Goal: Contribute content: Add original content to the website for others to see

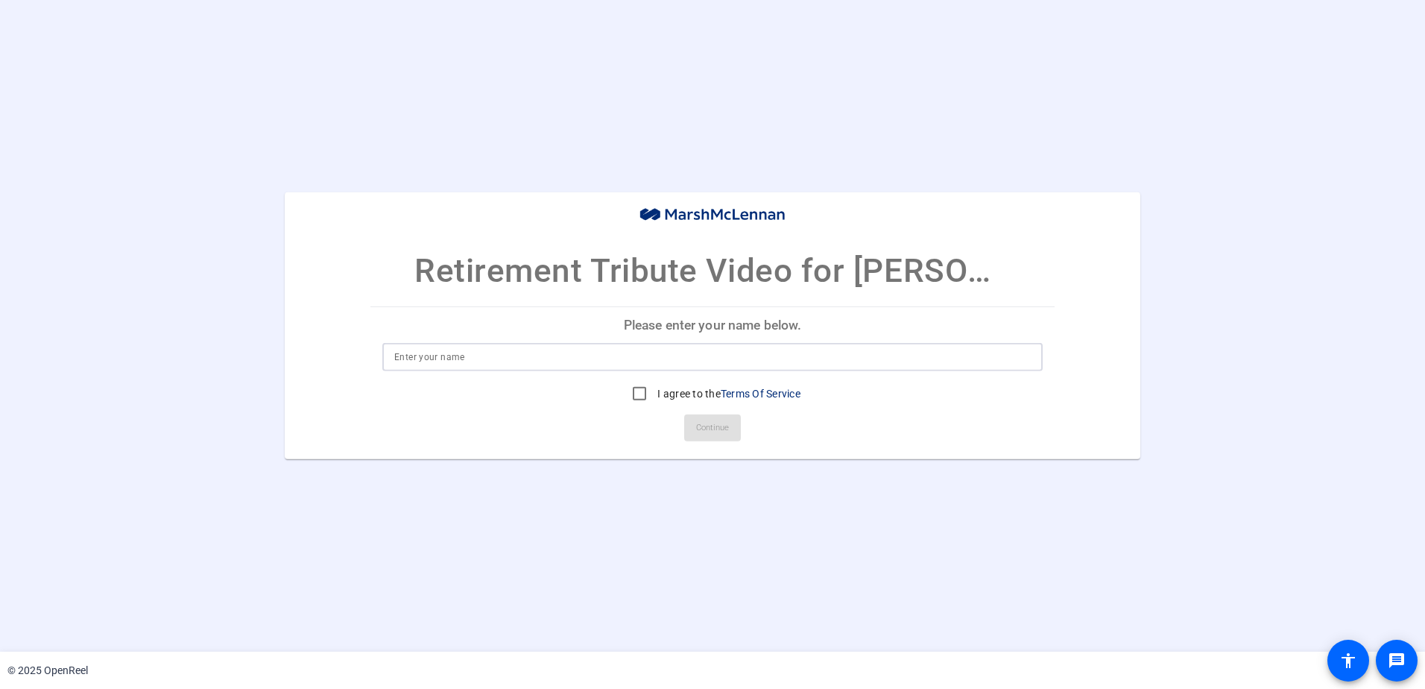
click at [511, 358] on input at bounding box center [712, 357] width 637 height 18
type input "[PERSON_NAME]"
click at [631, 393] on input "I agree to the Terms Of Service" at bounding box center [640, 394] width 30 height 30
checkbox input "true"
click at [713, 428] on span "Continue" at bounding box center [712, 428] width 33 height 22
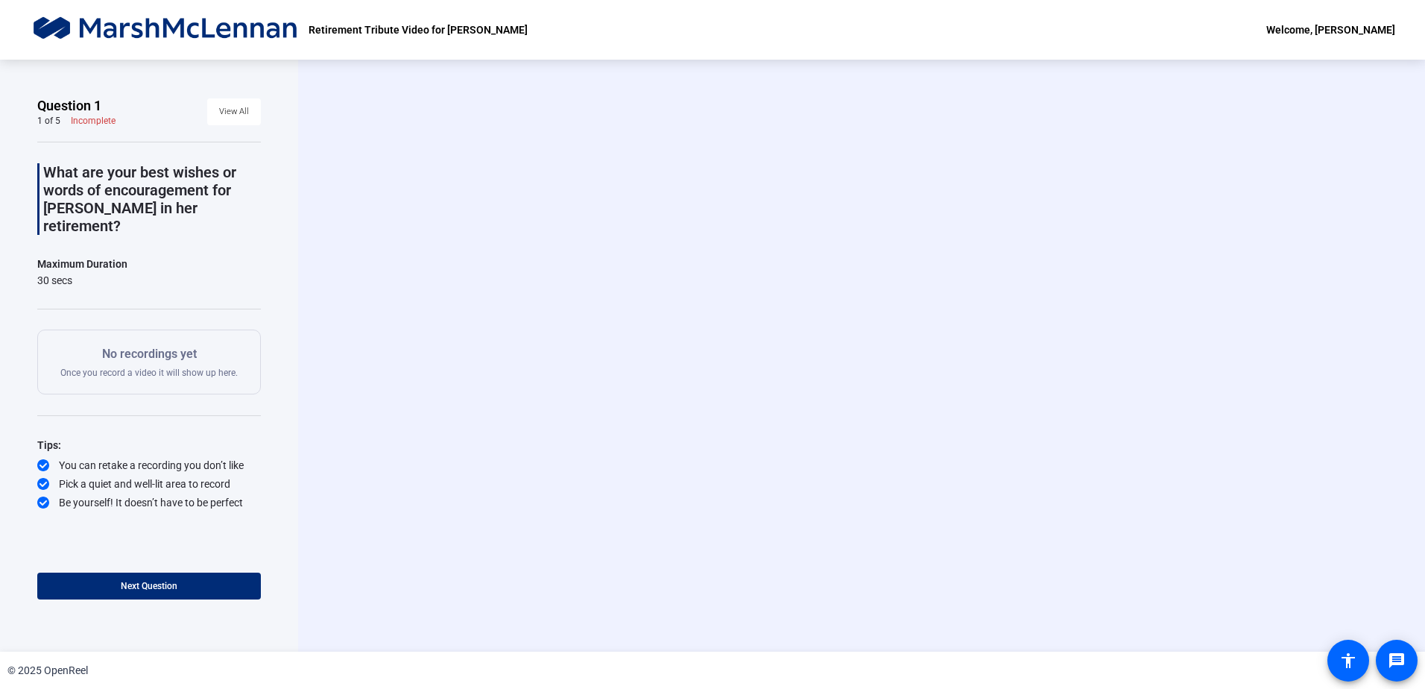
click at [225, 236] on div "What are your best wishes or words of encouragement for [PERSON_NAME] in her re…" at bounding box center [149, 326] width 224 height 368
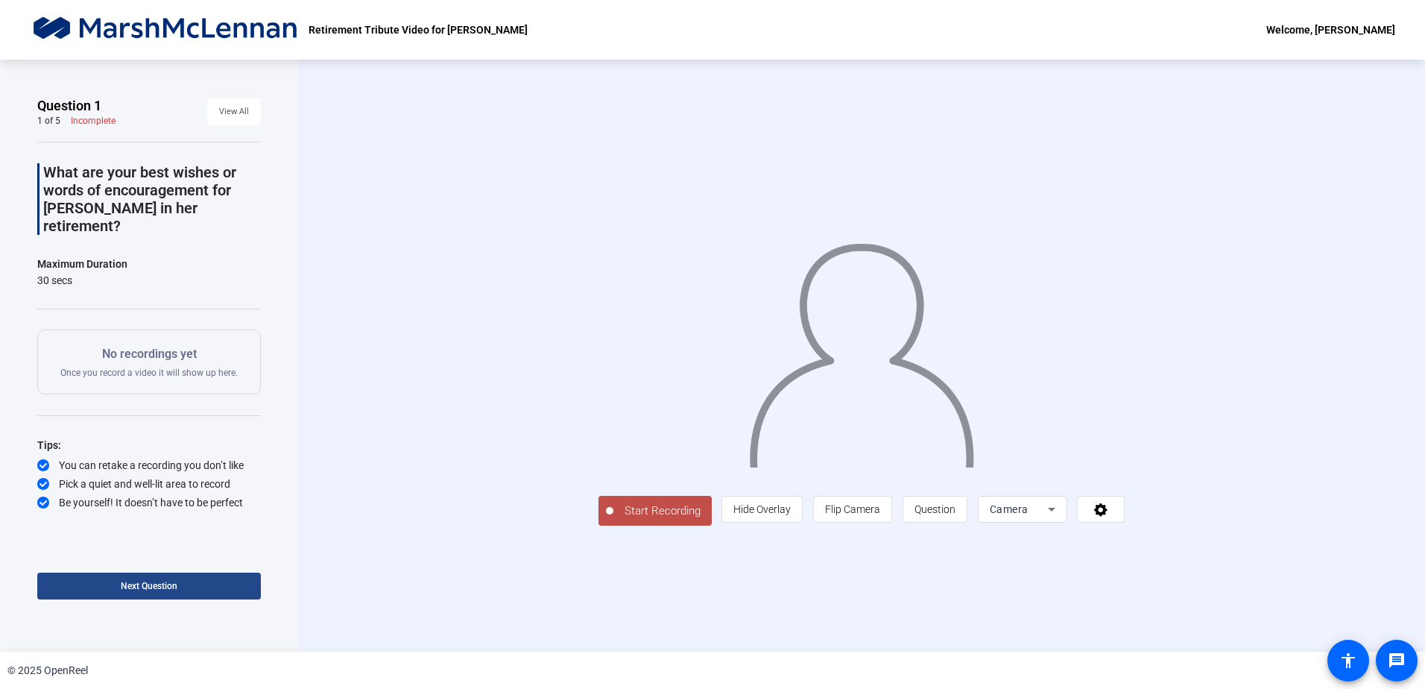
click at [208, 578] on span at bounding box center [149, 586] width 224 height 36
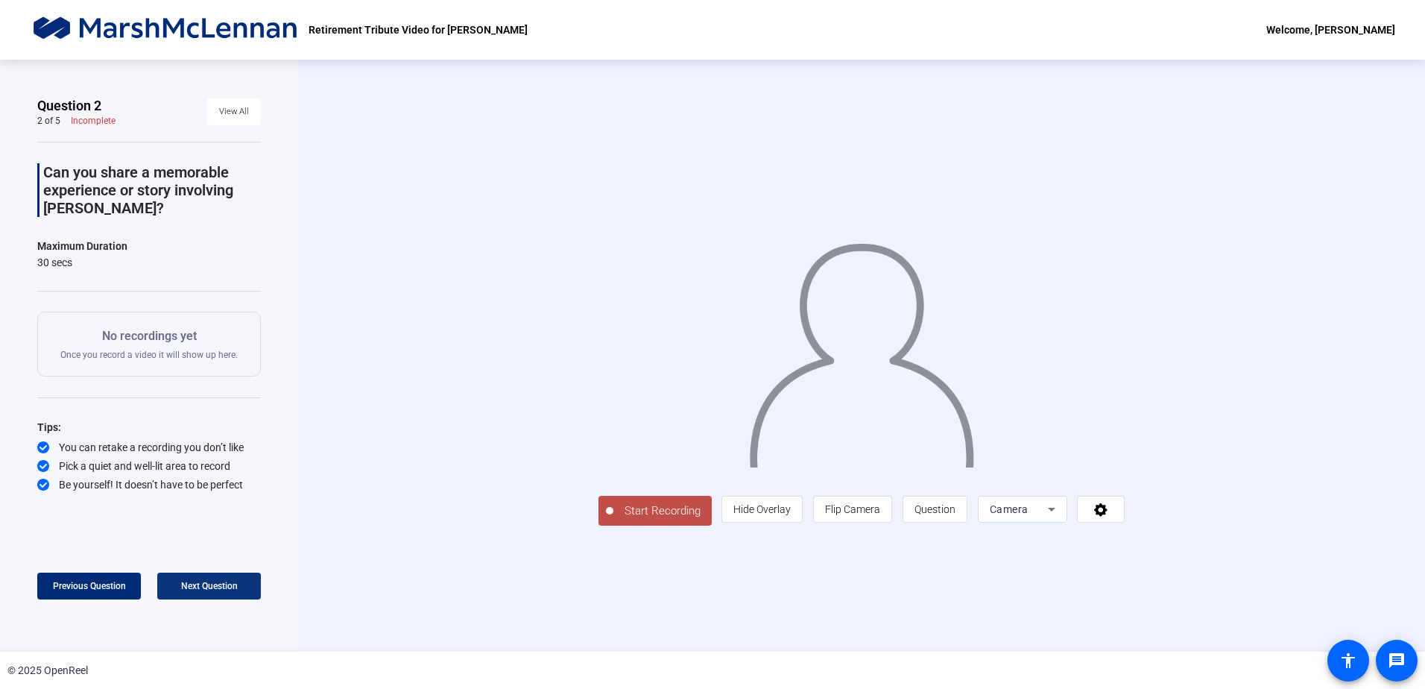
click at [209, 586] on span "Next Question" at bounding box center [209, 586] width 57 height 10
click at [1061, 518] on icon at bounding box center [1052, 509] width 18 height 18
click at [1202, 591] on div at bounding box center [712, 344] width 1425 height 689
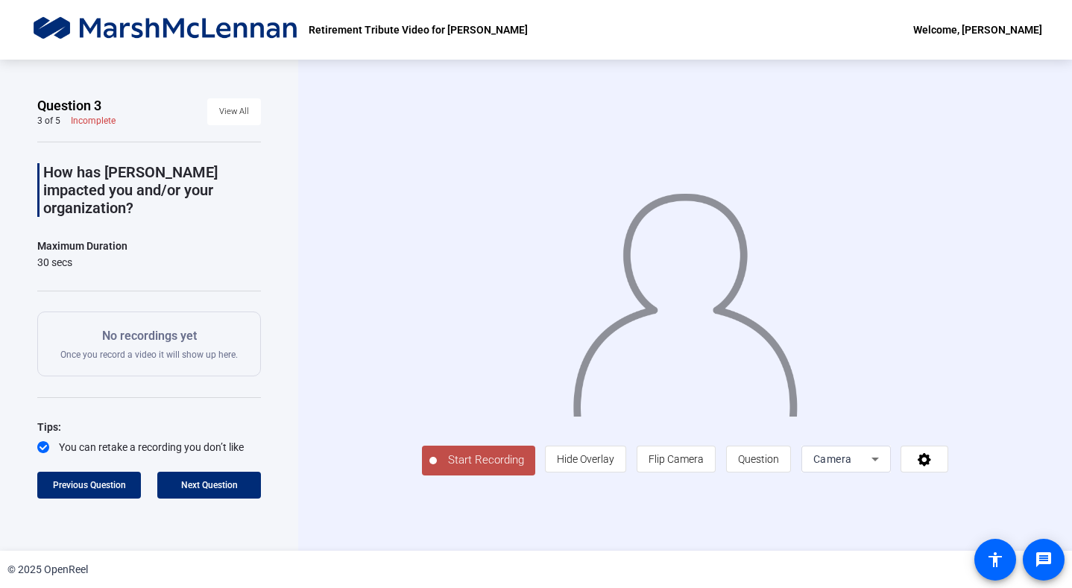
click at [1046, 292] on div "Start Recording person Hide Overlay flip Flip Camera question_mark Question Cam…" at bounding box center [685, 305] width 774 height 491
click at [1032, 320] on div "Start Recording person Hide Overlay flip Flip Camera question_mark Question Cam…" at bounding box center [685, 305] width 774 height 491
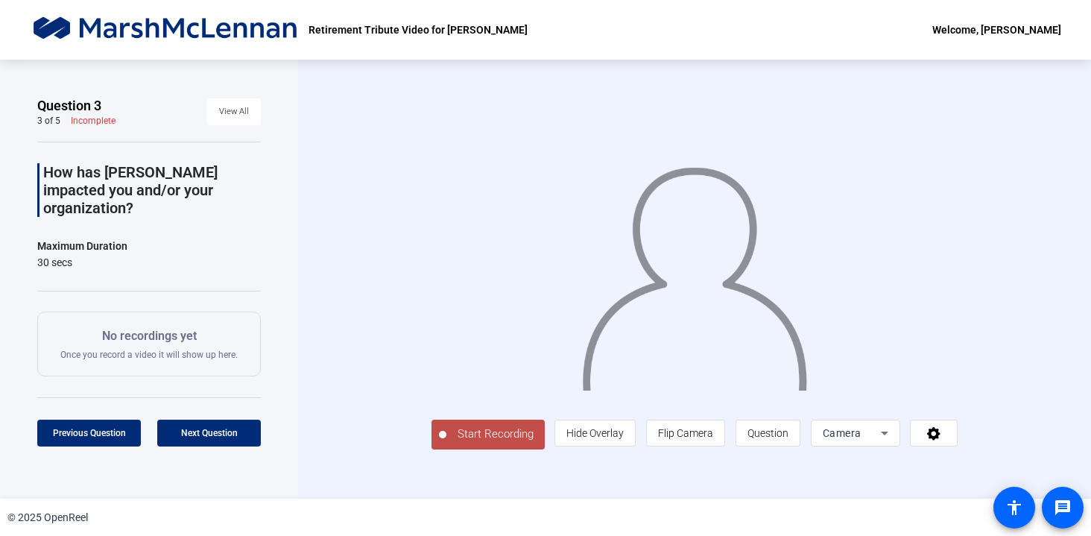
click at [446, 443] on span "Start Recording" at bounding box center [495, 434] width 98 height 17
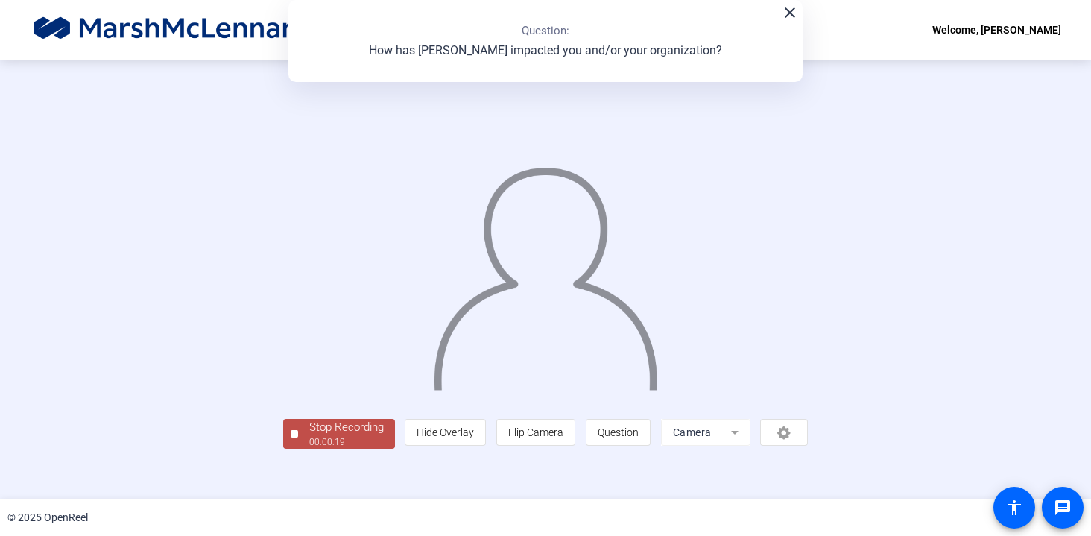
click at [110, 379] on div "Stop Recording 00:00:19 person Hide Overlay flip Flip Camera question_mark Ques…" at bounding box center [545, 280] width 927 height 340
click at [309, 436] on div "Stop Recording" at bounding box center [346, 427] width 75 height 17
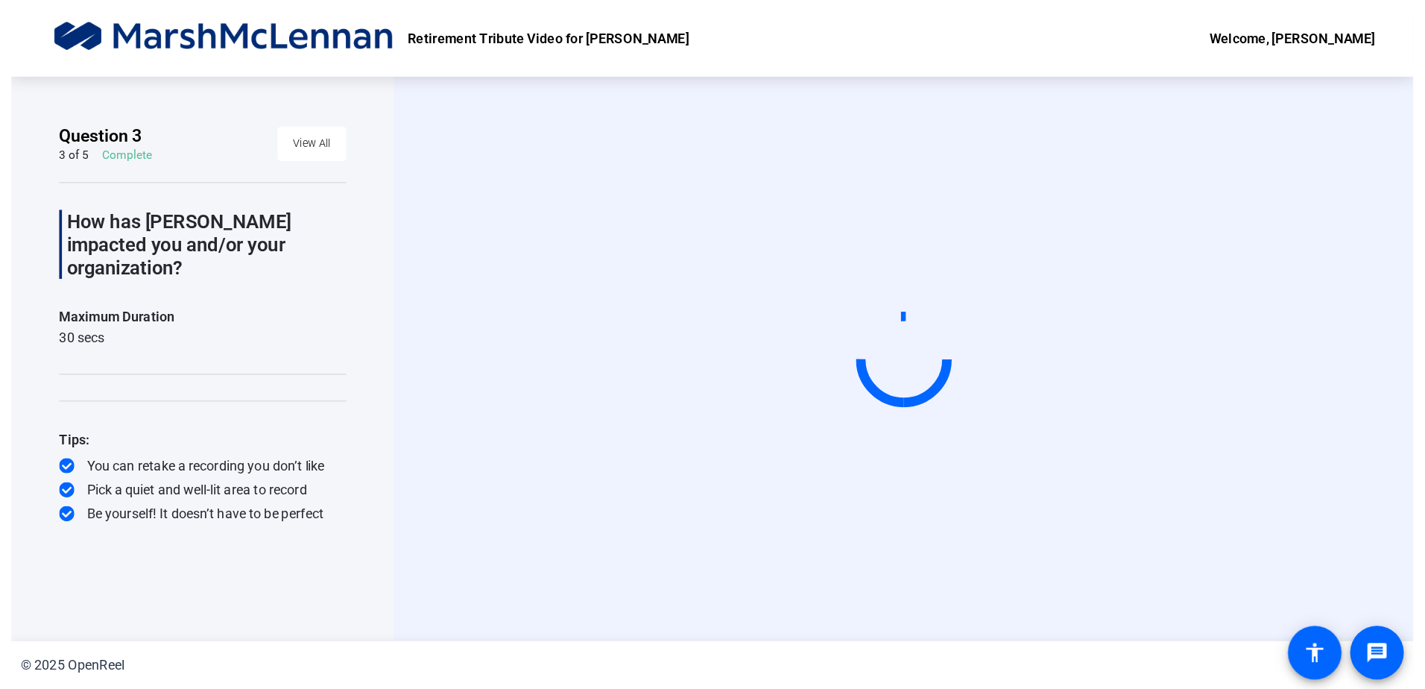
scroll to position [0, 0]
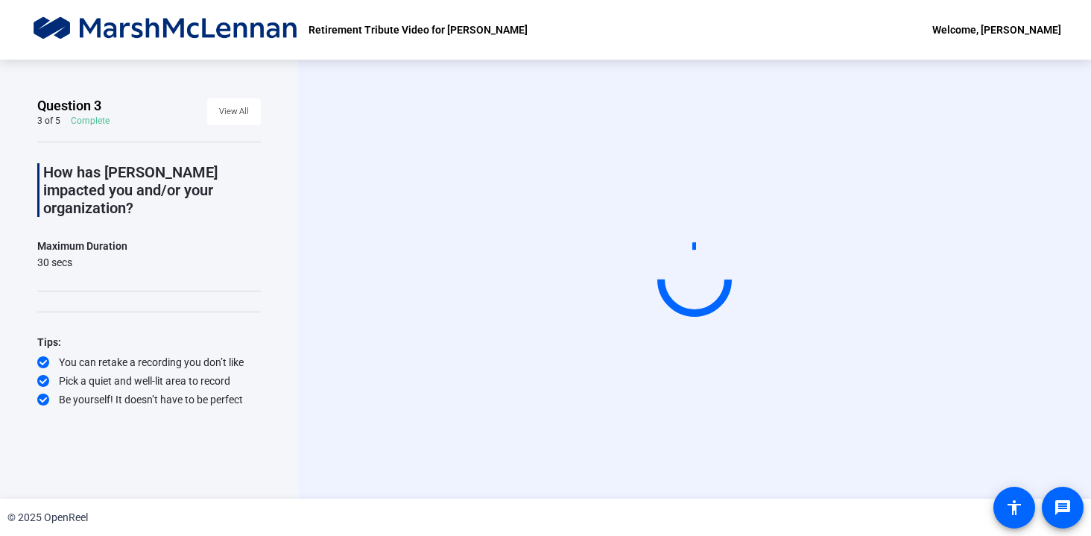
click at [678, 487] on div "Start Recording" at bounding box center [694, 279] width 793 height 439
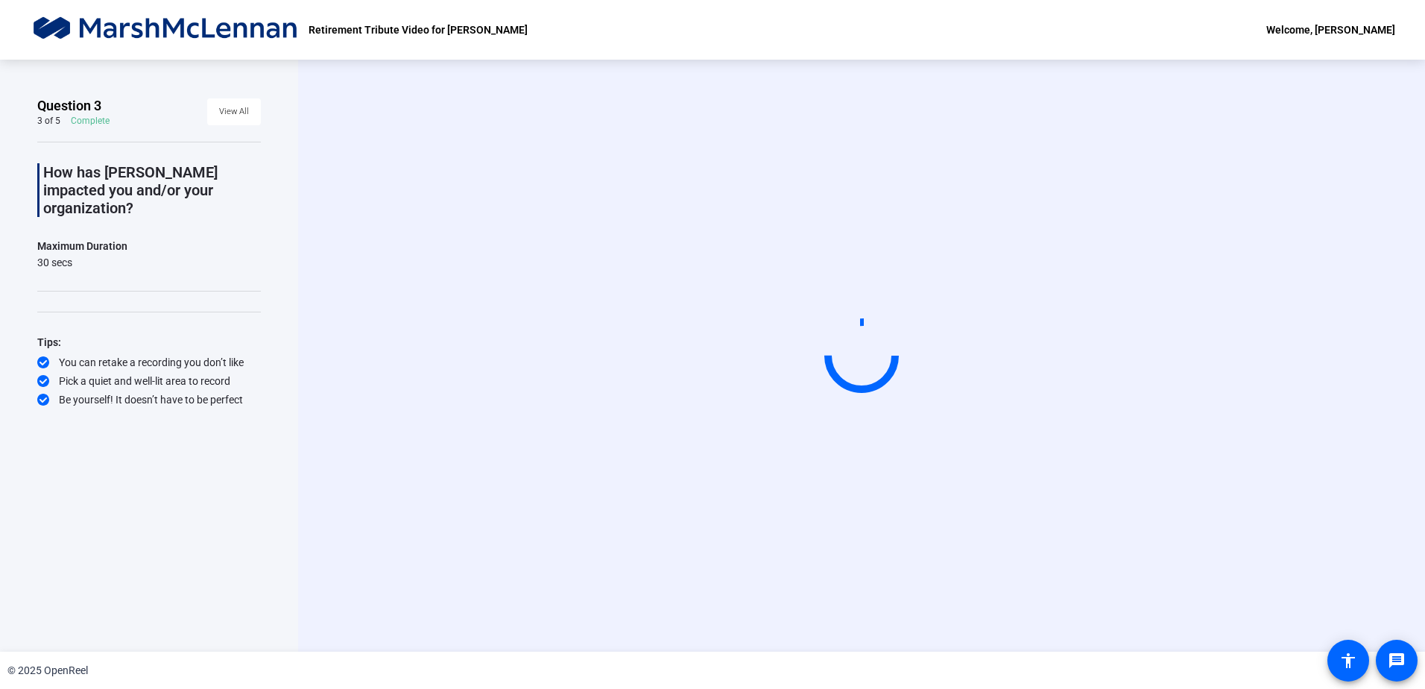
click at [850, 353] on div at bounding box center [861, 355] width 75 height 75
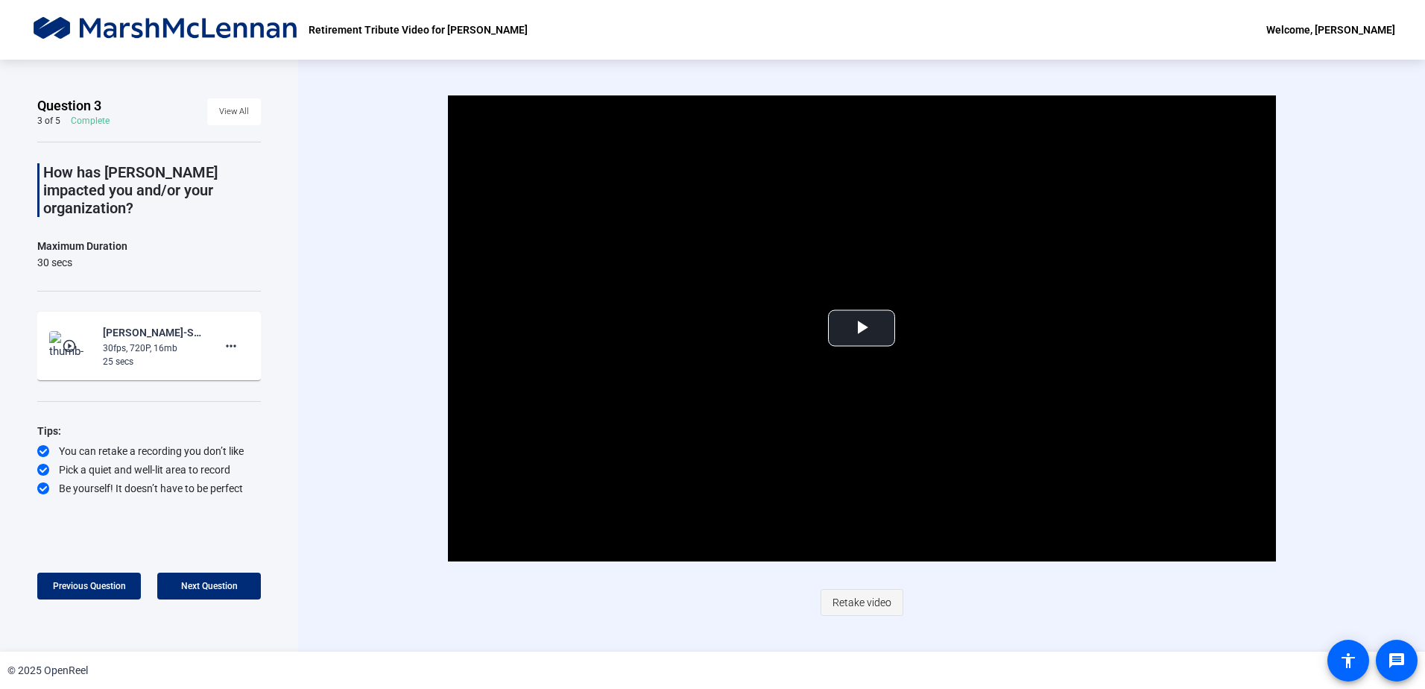
click at [871, 600] on span "Retake video" at bounding box center [862, 602] width 59 height 28
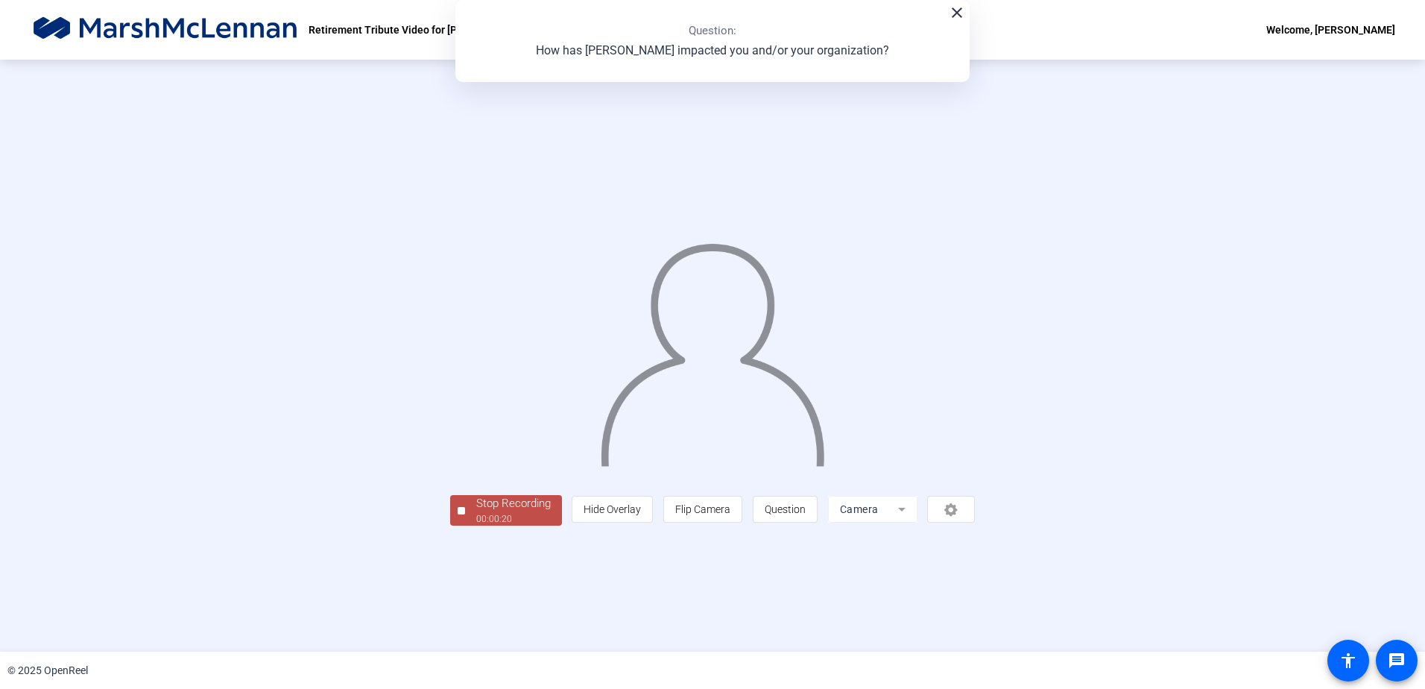
drag, startPoint x: 1251, startPoint y: 265, endPoint x: 1195, endPoint y: 259, distance: 56.9
click at [1251, 265] on div "Stop Recording 00:00:20 person Hide Overlay flip Flip Camera question_mark Ques…" at bounding box center [712, 356] width 1211 height 340
click at [975, 522] on div "person Hide Overlay flip Flip Camera question_mark Question Camera" at bounding box center [773, 509] width 403 height 27
click at [476, 512] on div "Stop Recording" at bounding box center [513, 503] width 75 height 17
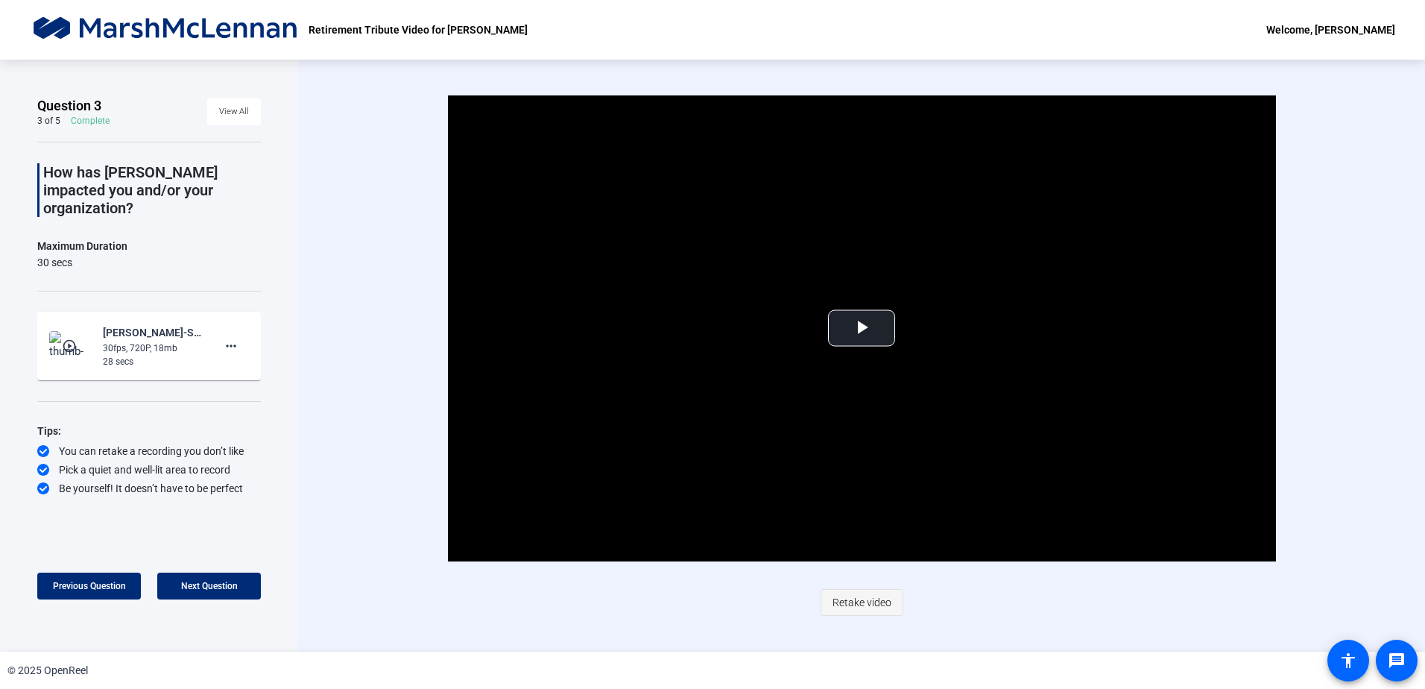
click at [875, 600] on span "Retake video" at bounding box center [862, 602] width 59 height 28
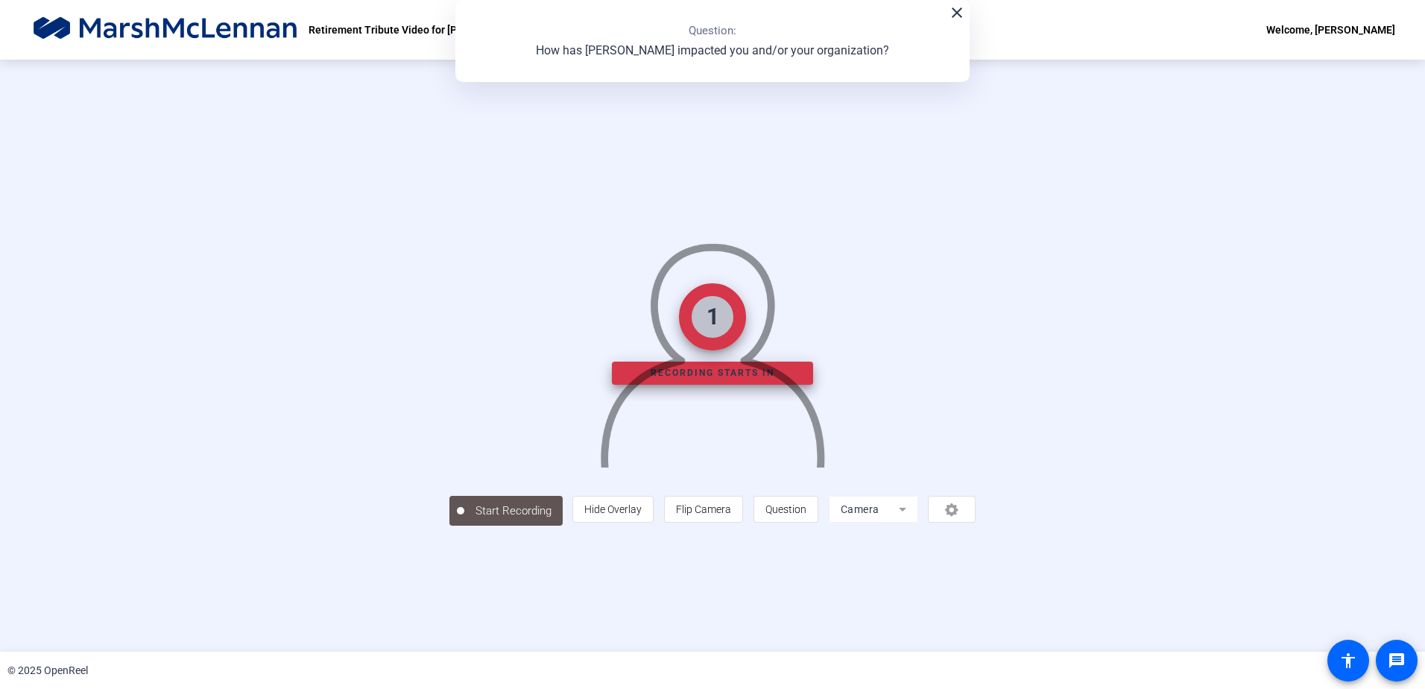
click at [698, 370] on img at bounding box center [713, 348] width 228 height 237
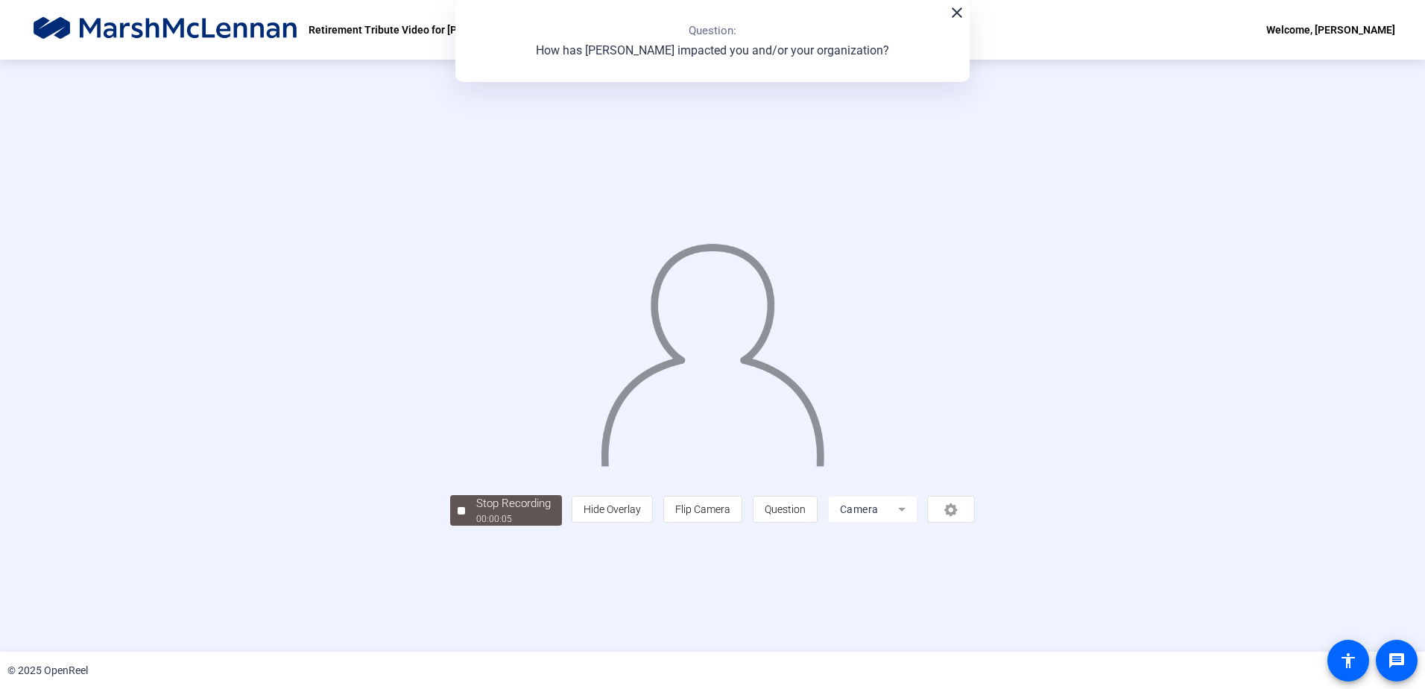
click at [918, 522] on mat-form-field "Camera" at bounding box center [872, 509] width 89 height 27
click at [730, 515] on span "Flip Camera" at bounding box center [702, 509] width 55 height 12
click at [476, 512] on div "Stop Recording" at bounding box center [513, 503] width 75 height 17
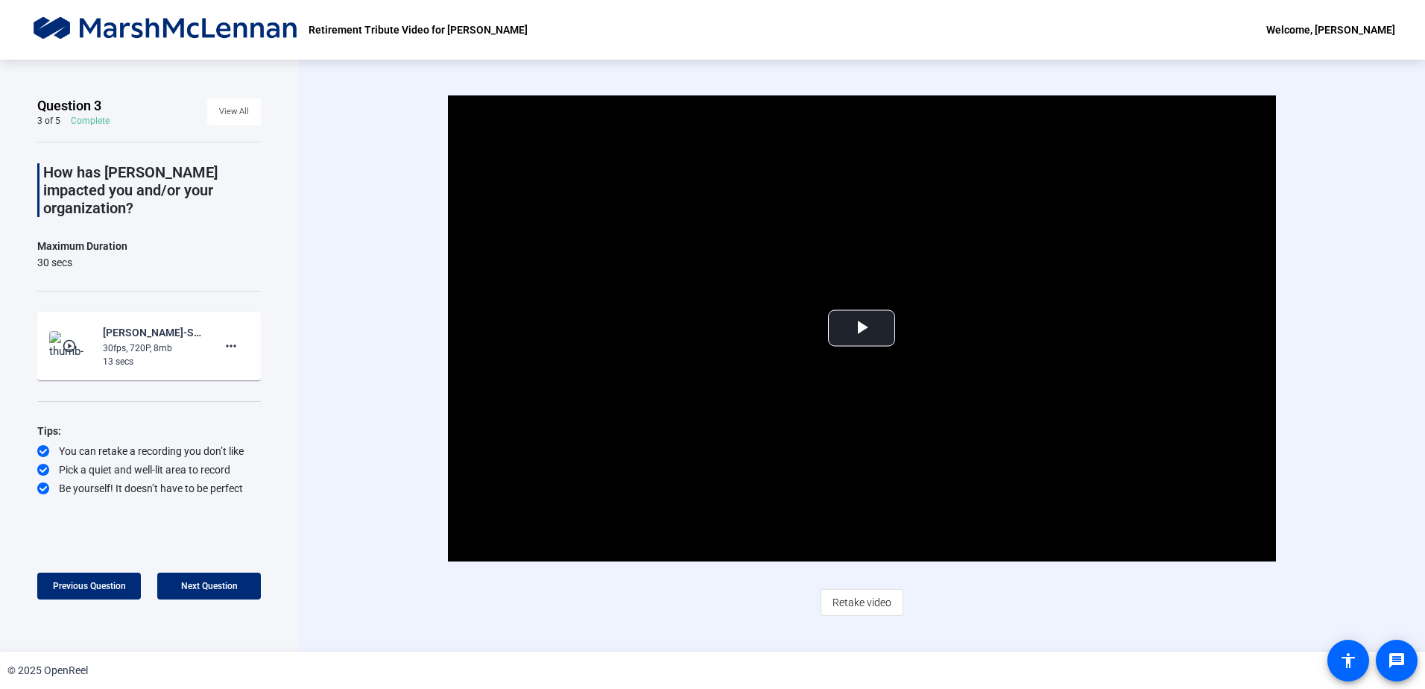
click at [408, 550] on div "Video Player is loading. Play Video Play Mute Current Time 0:00 / Duration 0:12…" at bounding box center [861, 328] width 958 height 466
click at [862, 328] on span "Video Player" at bounding box center [862, 328] width 0 height 0
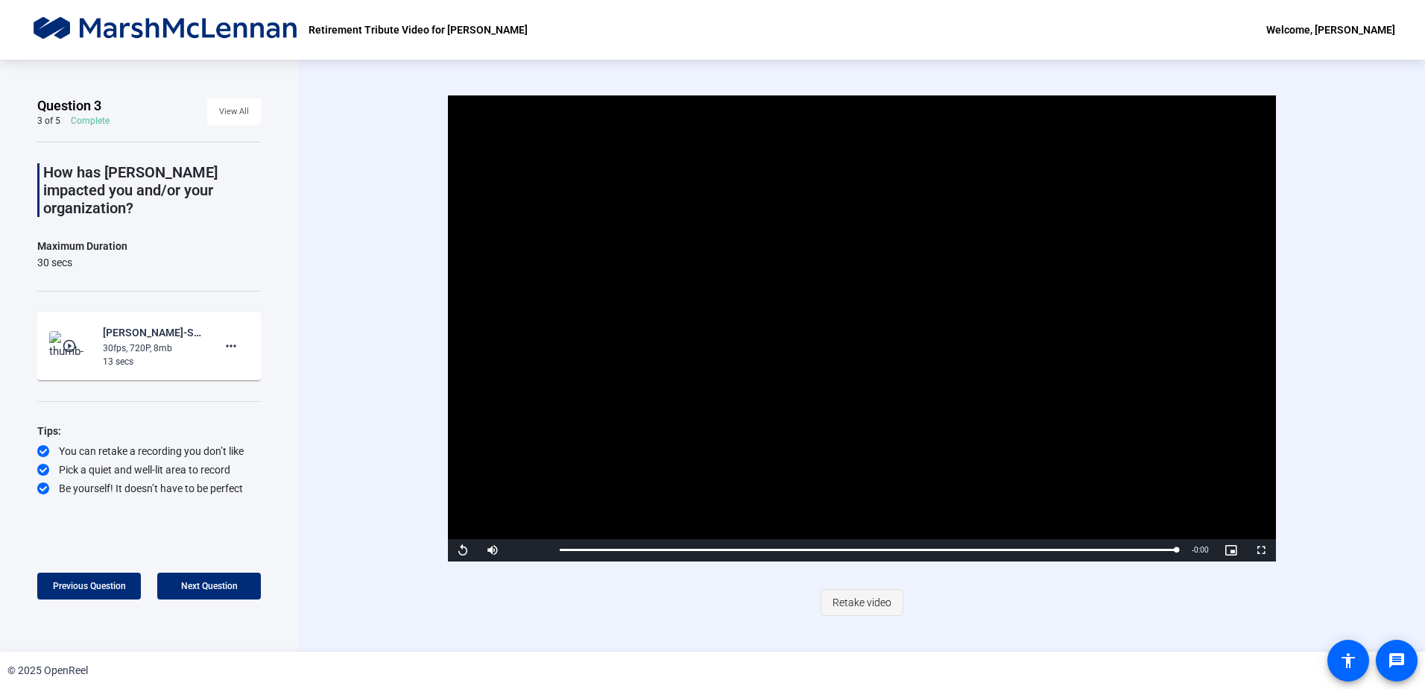
click at [864, 596] on span "Retake video" at bounding box center [862, 602] width 59 height 28
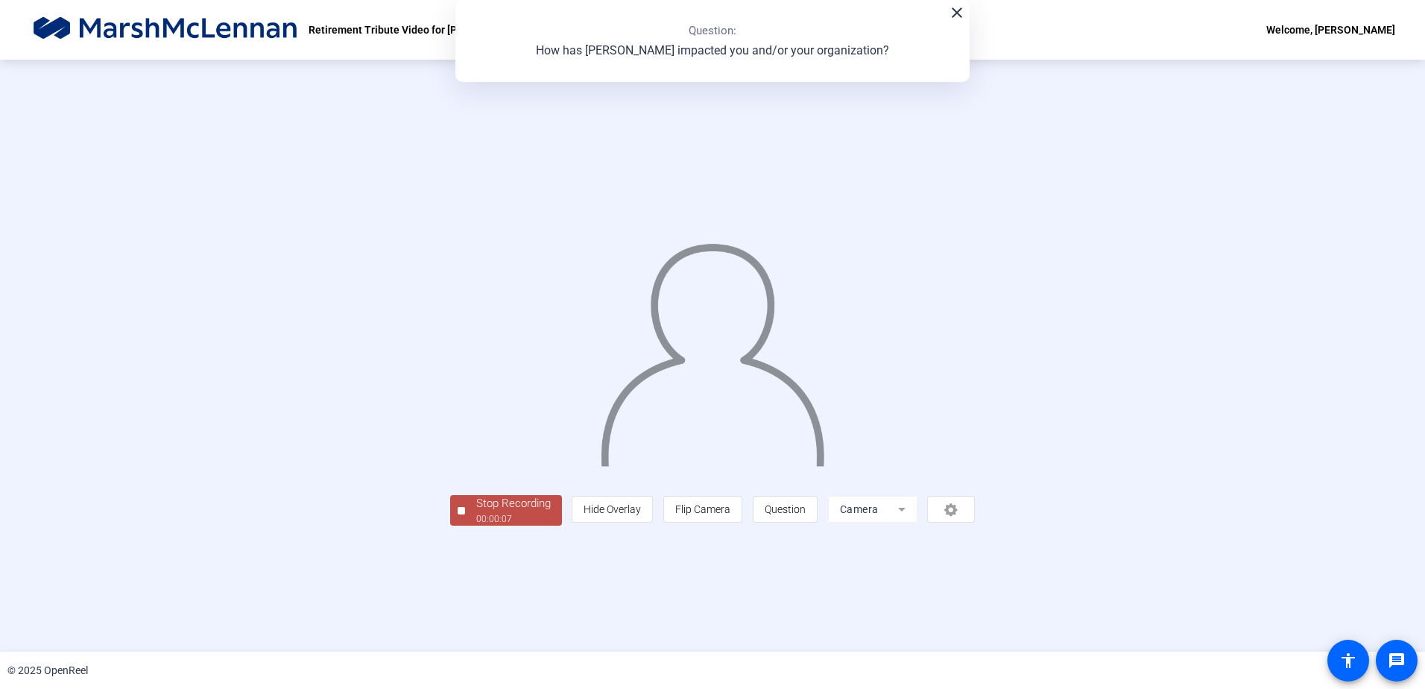
click at [476, 525] on div "00:00:07" at bounding box center [513, 518] width 75 height 13
